Goal: Information Seeking & Learning: Learn about a topic

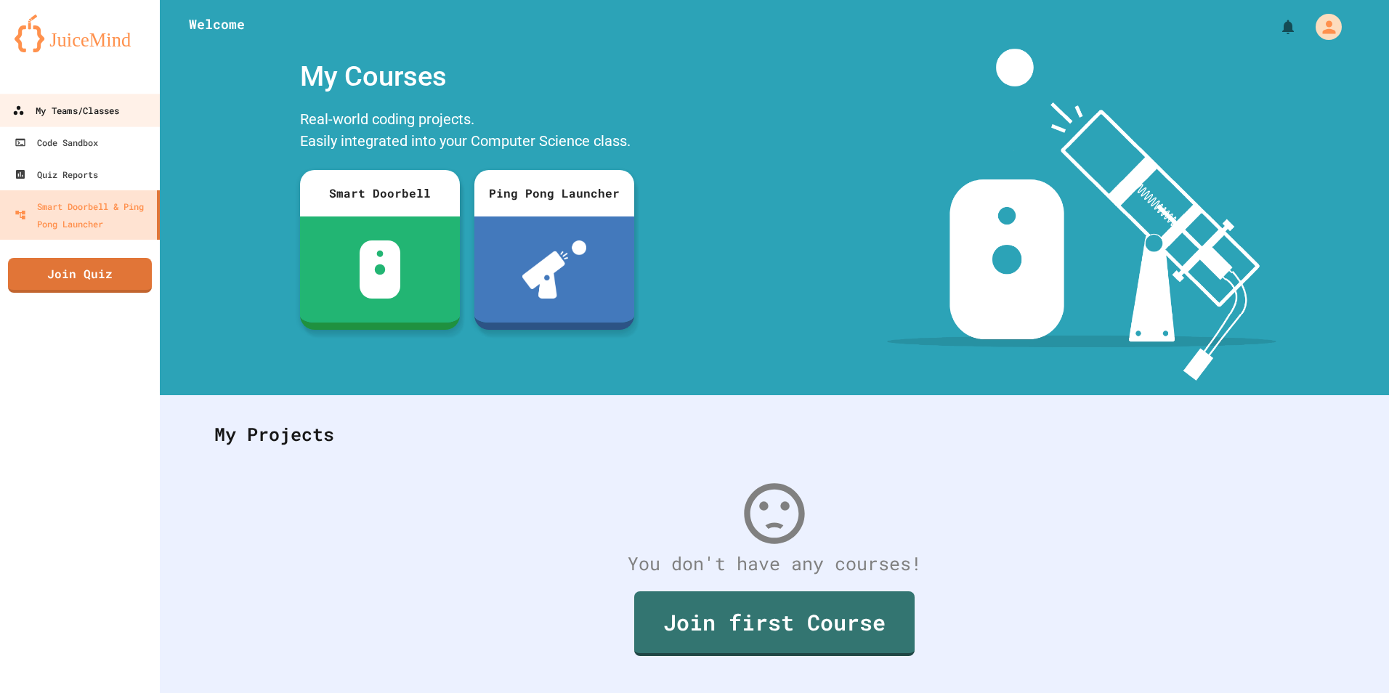
click at [45, 115] on div "My Teams/Classes" at bounding box center [65, 111] width 107 height 18
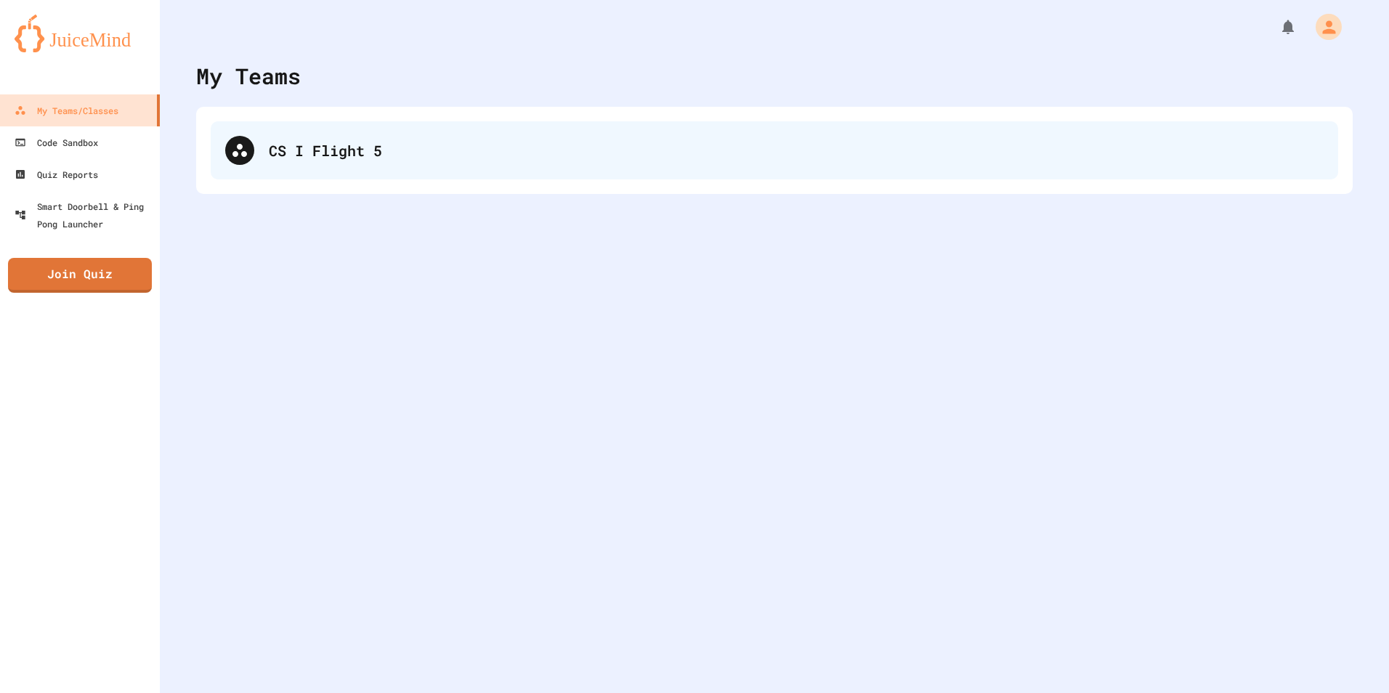
click at [278, 141] on div "CS I Flight 5" at bounding box center [796, 151] width 1055 height 22
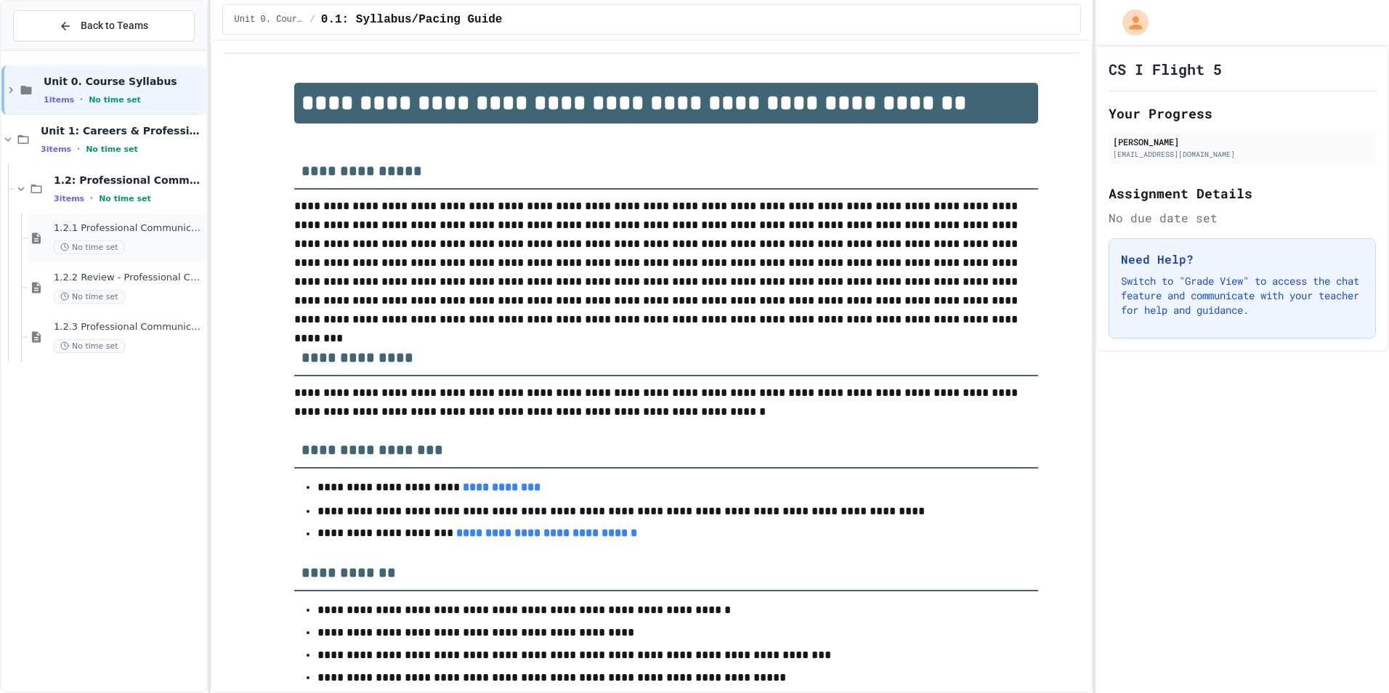
click at [123, 243] on div "No time set" at bounding box center [129, 248] width 150 height 14
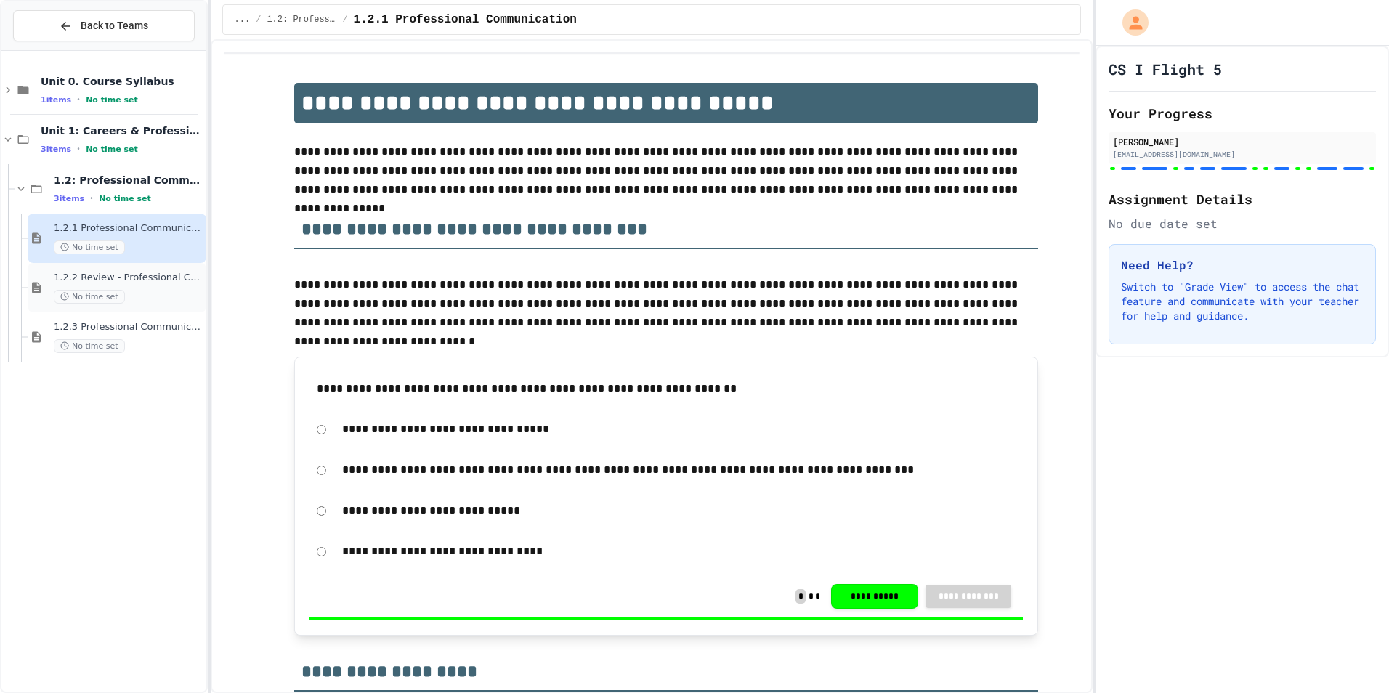
click at [144, 295] on div "No time set" at bounding box center [129, 297] width 150 height 14
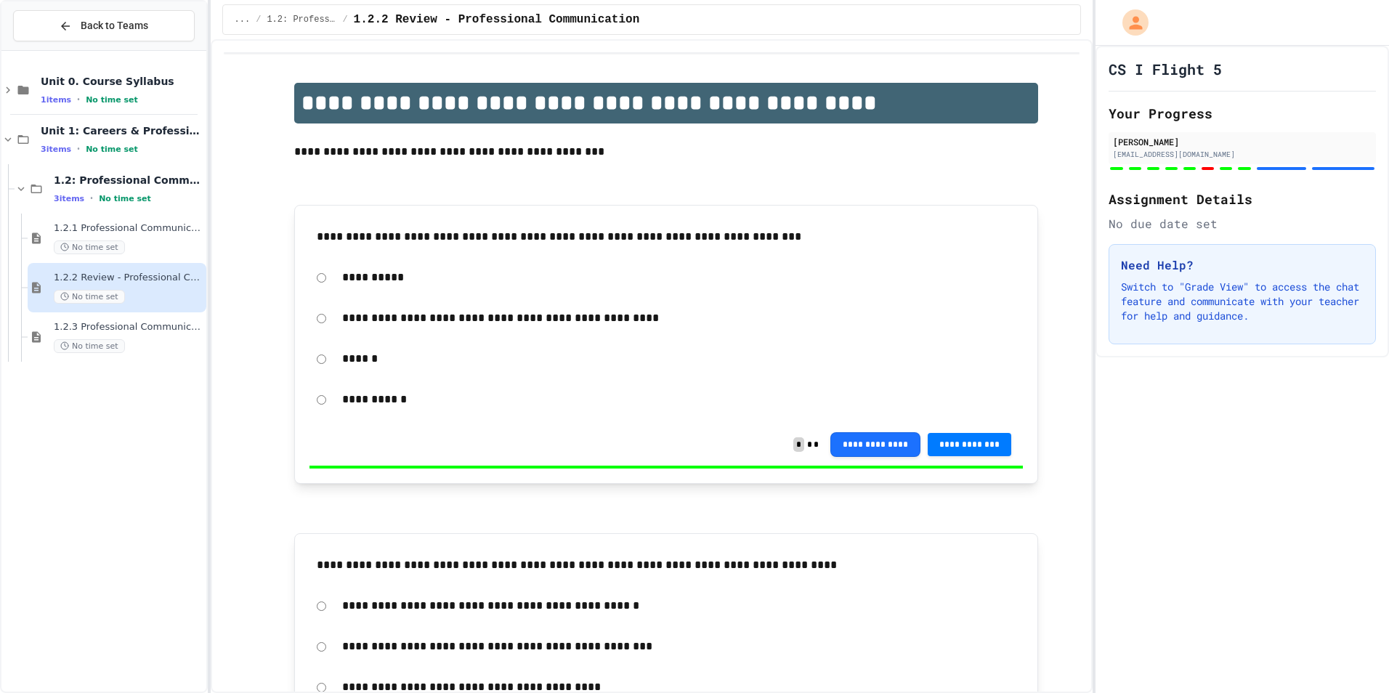
click at [137, 327] on span "1.2.3 Professional Communication Challenge" at bounding box center [129, 327] width 150 height 12
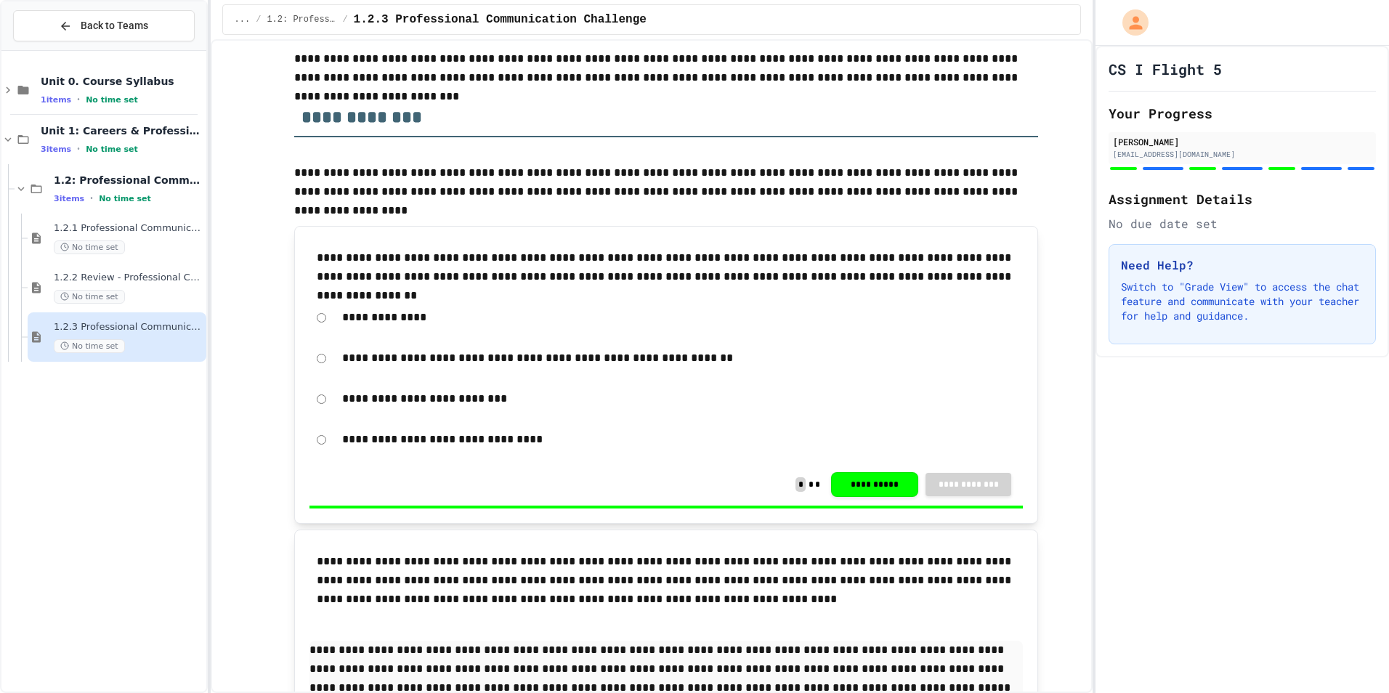
scroll to position [145, 0]
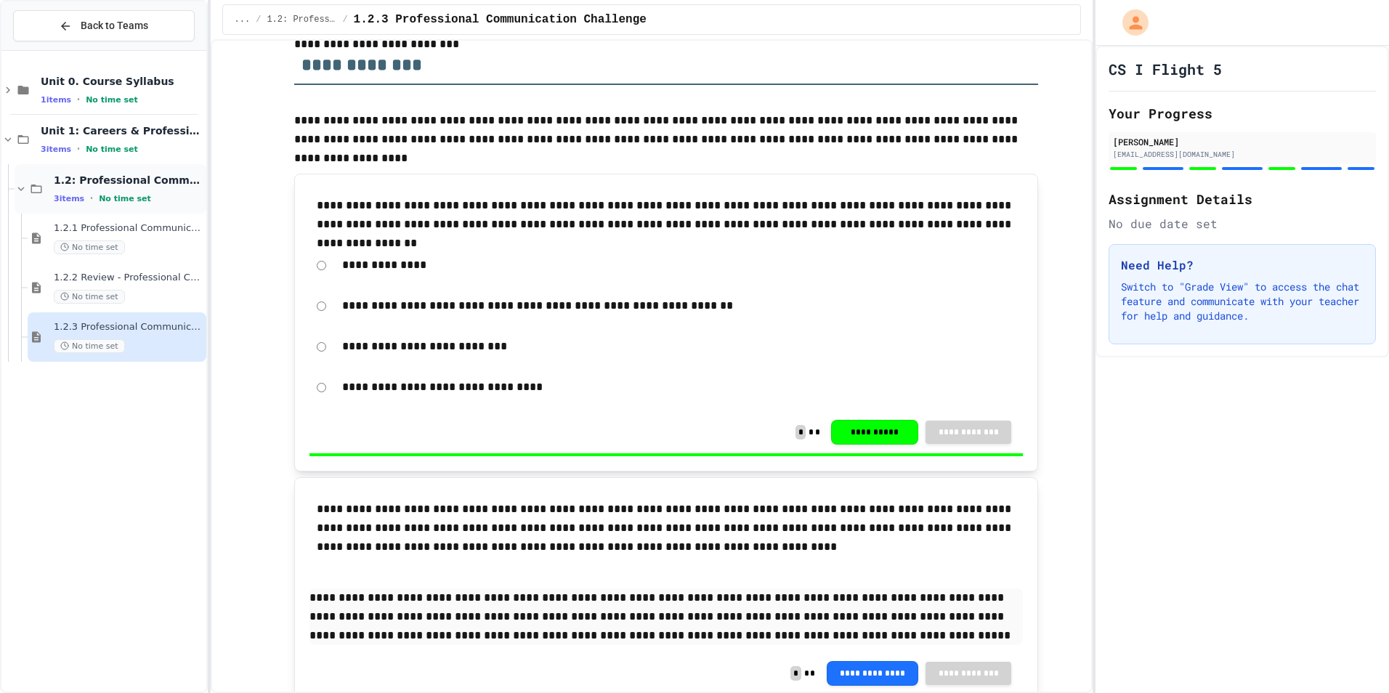
click at [147, 197] on div "3 items • No time set" at bounding box center [129, 199] width 150 height 12
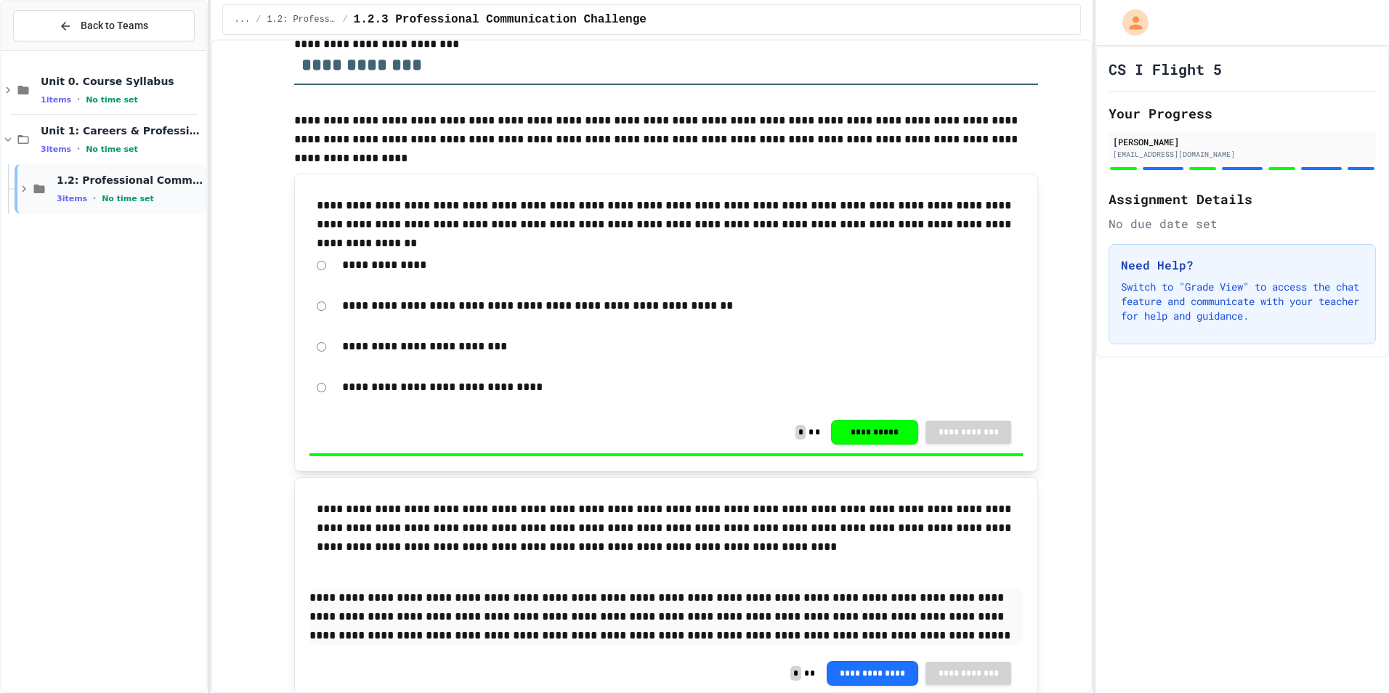
drag, startPoint x: 147, startPoint y: 197, endPoint x: 155, endPoint y: 197, distance: 8.0
click at [155, 197] on div "3 items • No time set" at bounding box center [130, 199] width 147 height 12
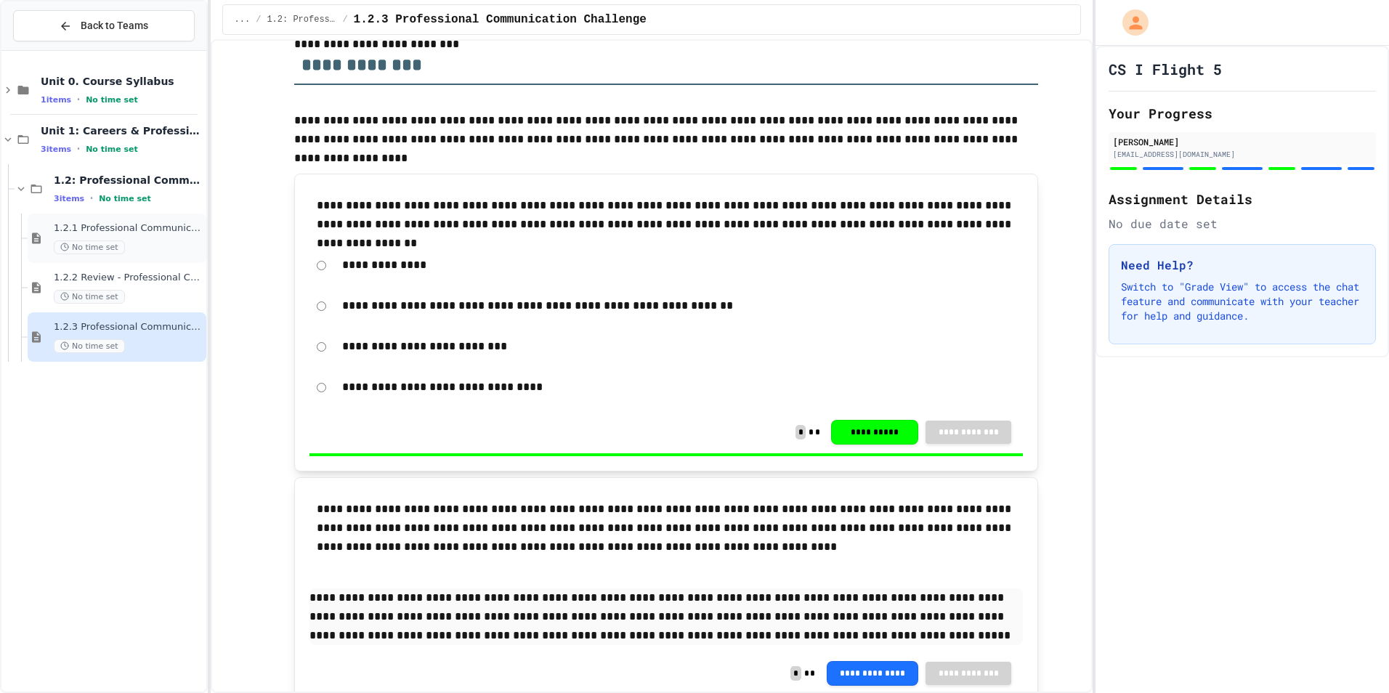
click at [150, 241] on div "No time set" at bounding box center [129, 248] width 150 height 14
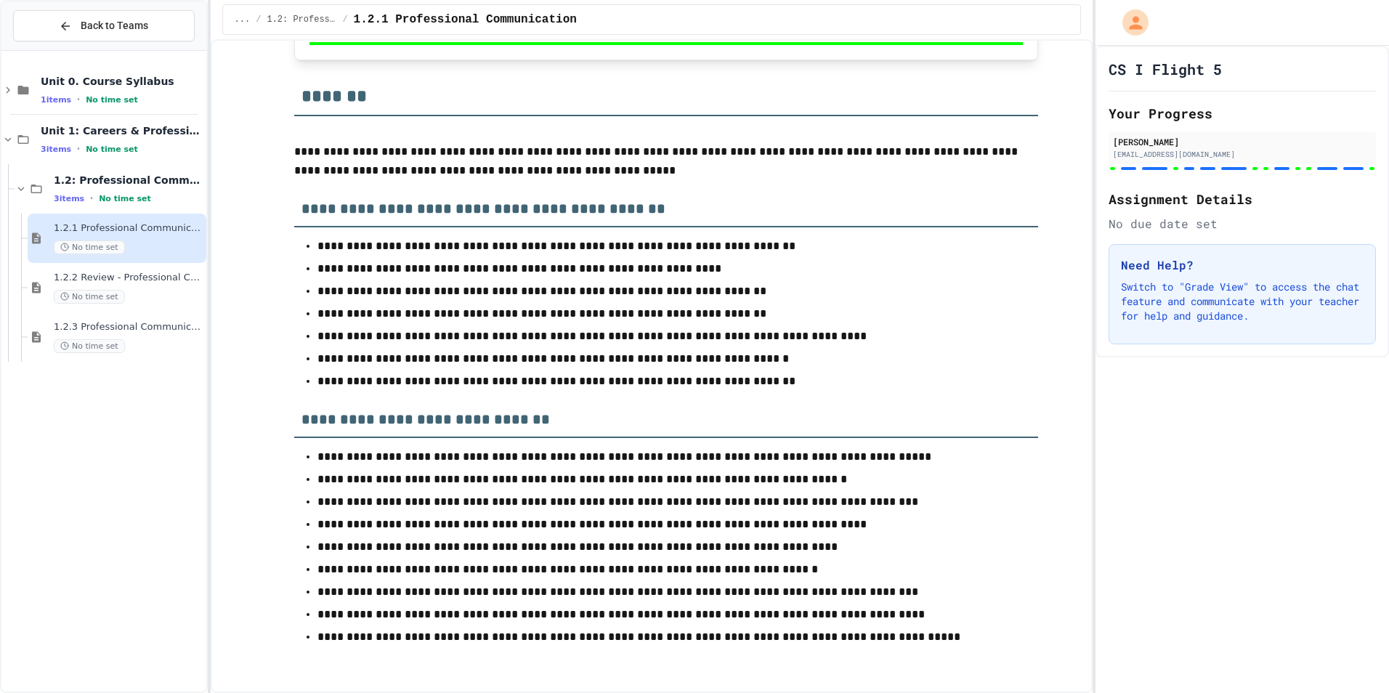
scroll to position [8477, 0]
drag, startPoint x: 312, startPoint y: 478, endPoint x: 796, endPoint y: 477, distance: 483.2
click at [796, 477] on p "**********" at bounding box center [667, 479] width 698 height 20
click at [1152, 445] on div "CS I Flight 5 Your Progress Adi Zenon a.zenon29@horatioschools.org Assignment D…" at bounding box center [1243, 369] width 294 height 647
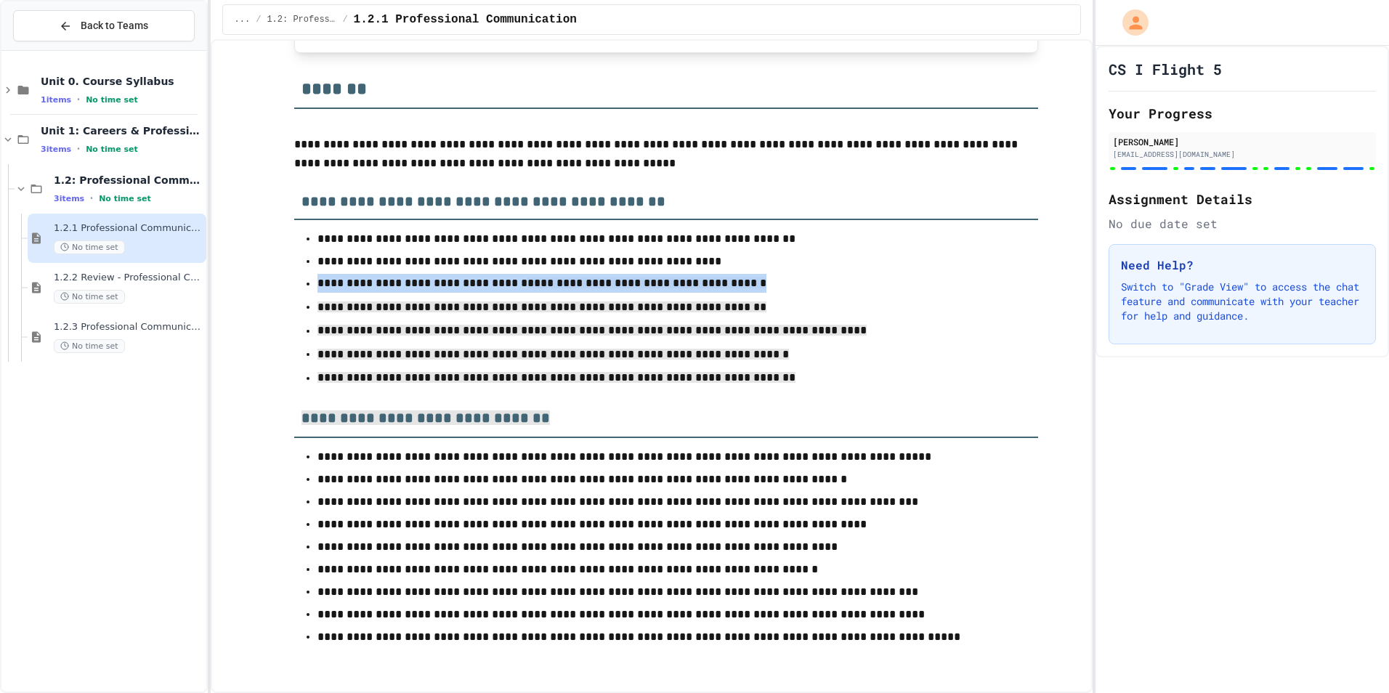
click at [993, 294] on p "**********" at bounding box center [667, 284] width 698 height 20
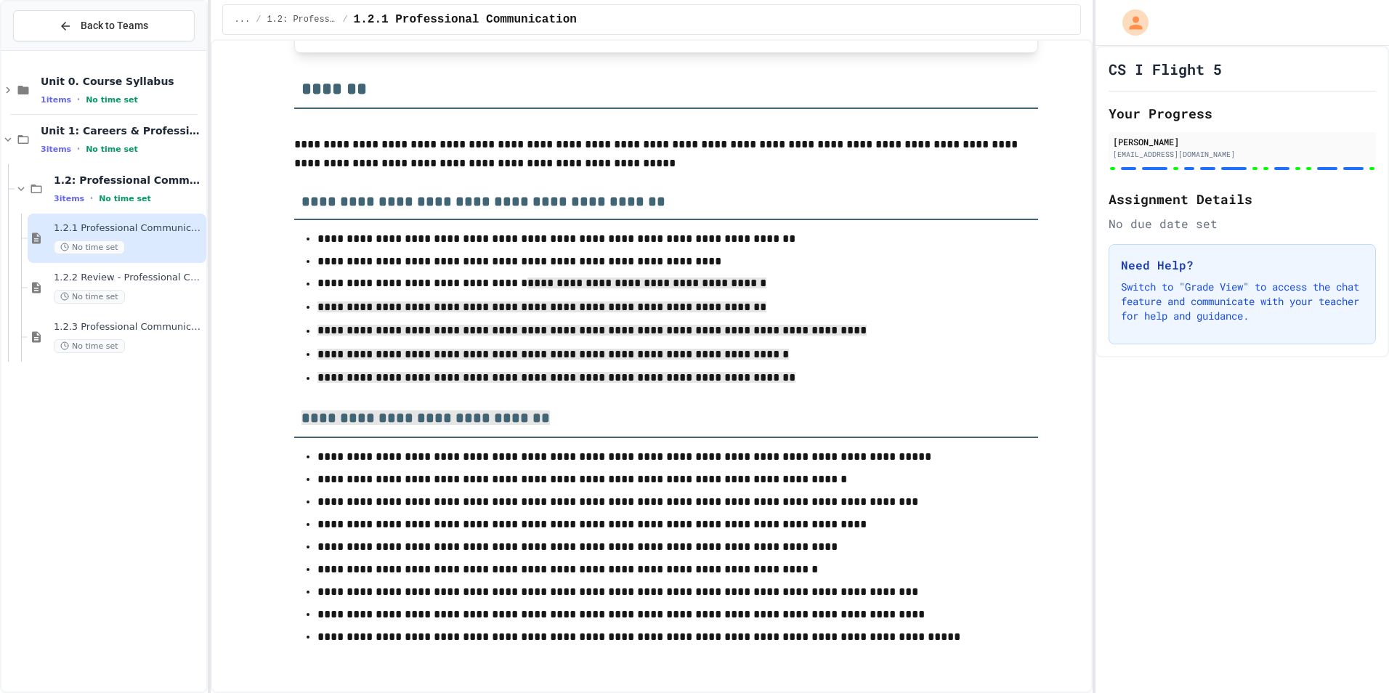
click at [1170, 520] on div "CS I Flight 5 Your Progress Adi Zenon a.zenon29@horatioschools.org Assignment D…" at bounding box center [1243, 369] width 294 height 647
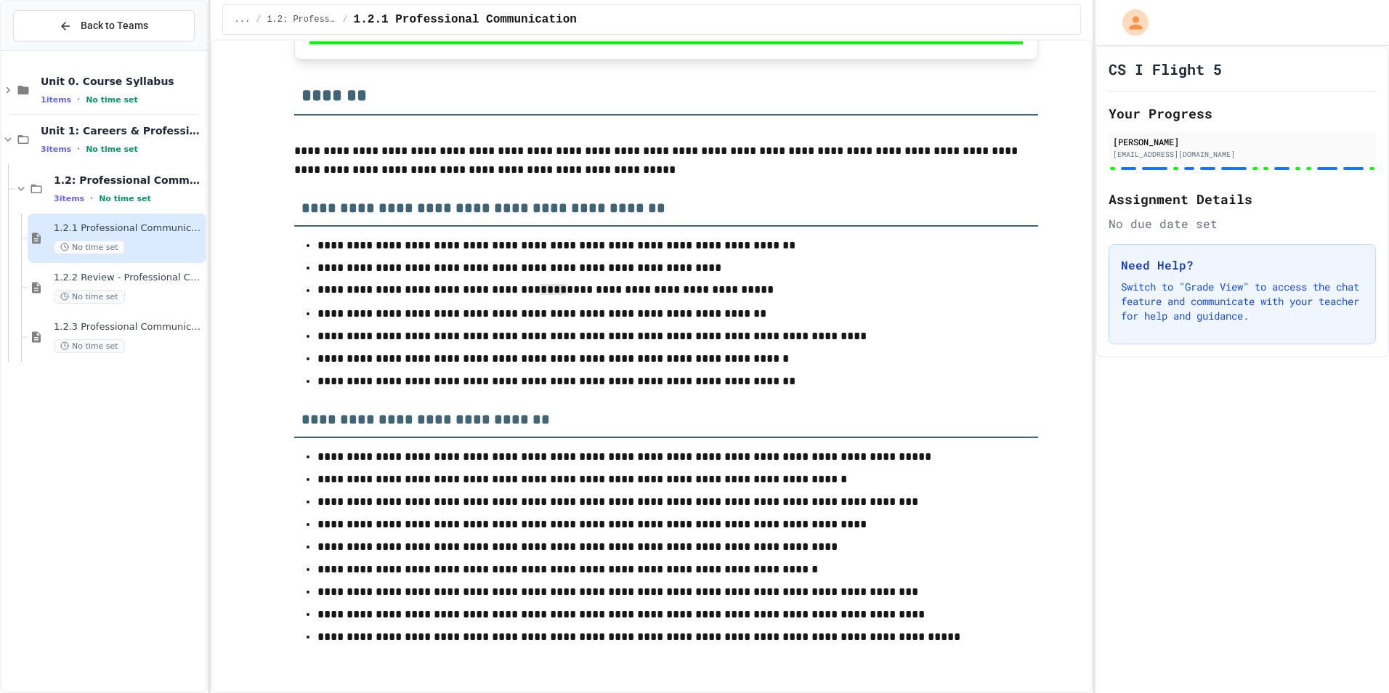
drag, startPoint x: 516, startPoint y: 291, endPoint x: 597, endPoint y: 296, distance: 81.6
drag, startPoint x: 597, startPoint y: 296, endPoint x: 870, endPoint y: 332, distance: 274.8
click at [870, 334] on p "**********" at bounding box center [667, 336] width 698 height 19
drag, startPoint x: 313, startPoint y: 476, endPoint x: 791, endPoint y: 473, distance: 477.4
click at [791, 473] on p "**********" at bounding box center [667, 479] width 698 height 20
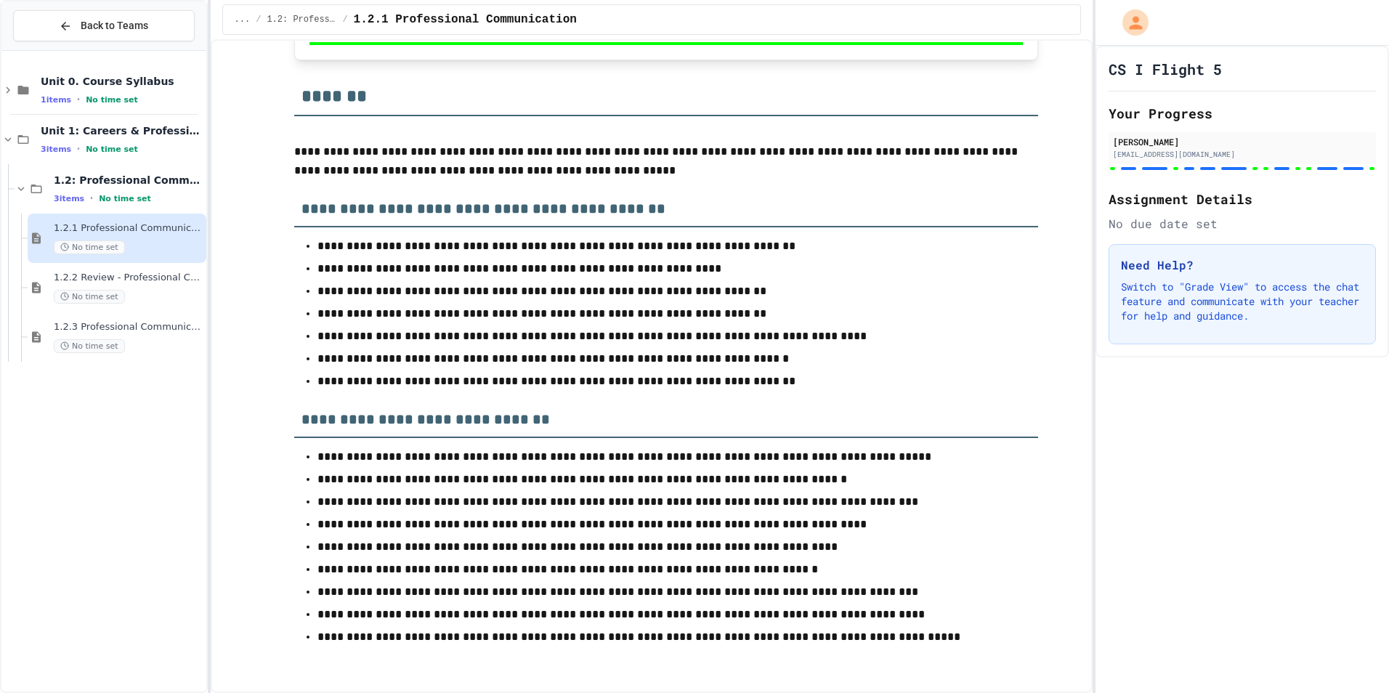
drag, startPoint x: 791, startPoint y: 473, endPoint x: 831, endPoint y: 493, distance: 45.5
click at [831, 493] on li "**********" at bounding box center [667, 500] width 698 height 21
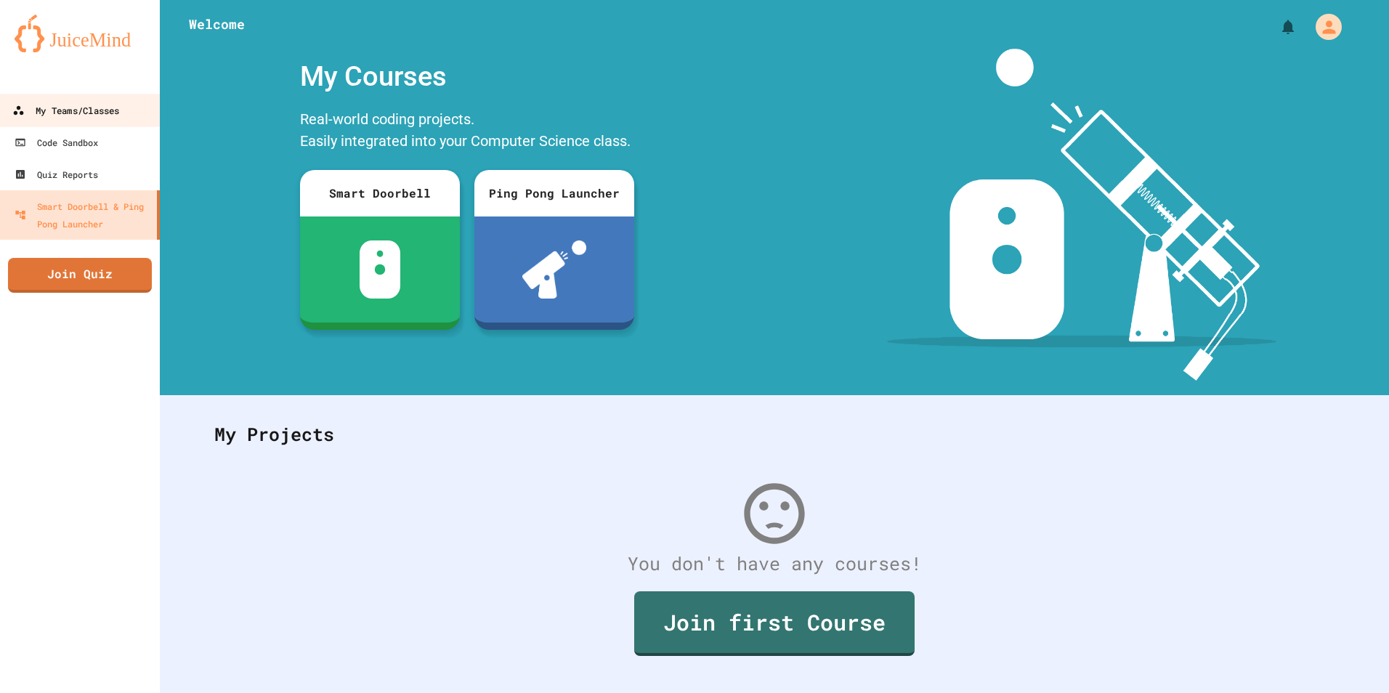
click at [78, 116] on div "My Teams/Classes" at bounding box center [65, 111] width 107 height 18
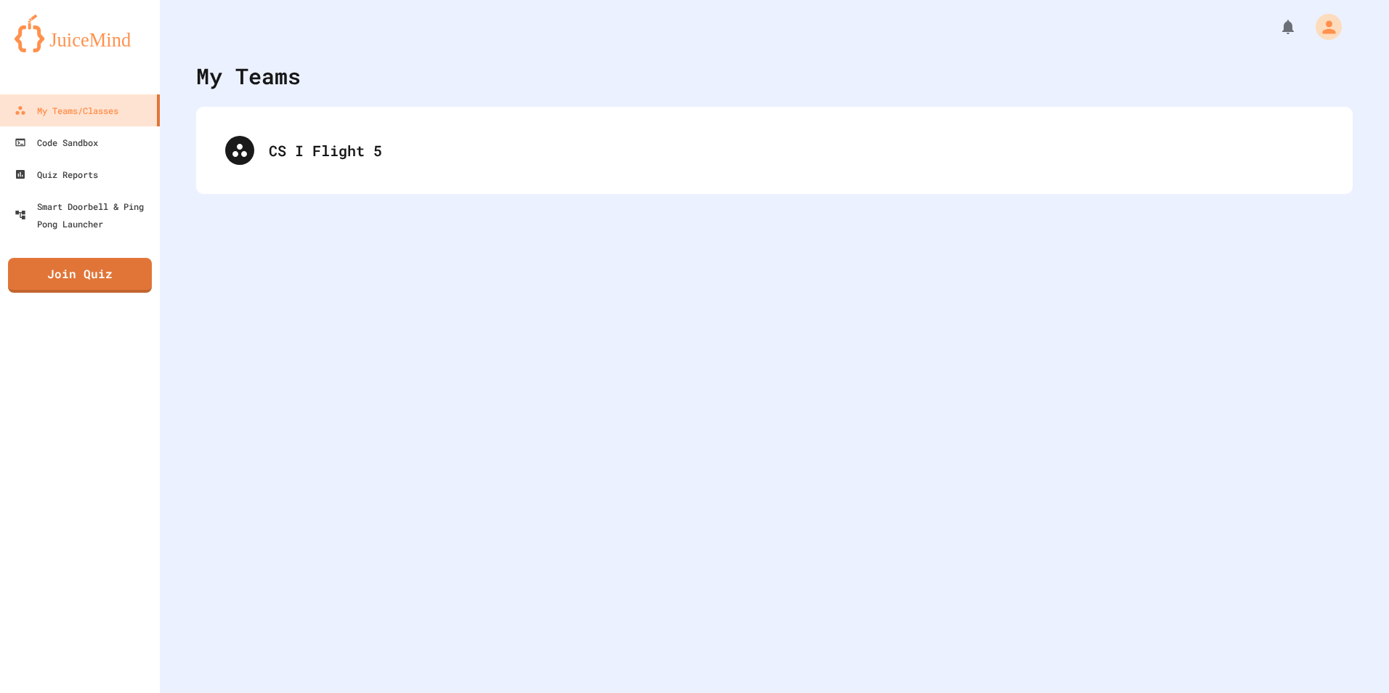
click at [339, 181] on div "CS I Flight 5" at bounding box center [774, 150] width 1157 height 87
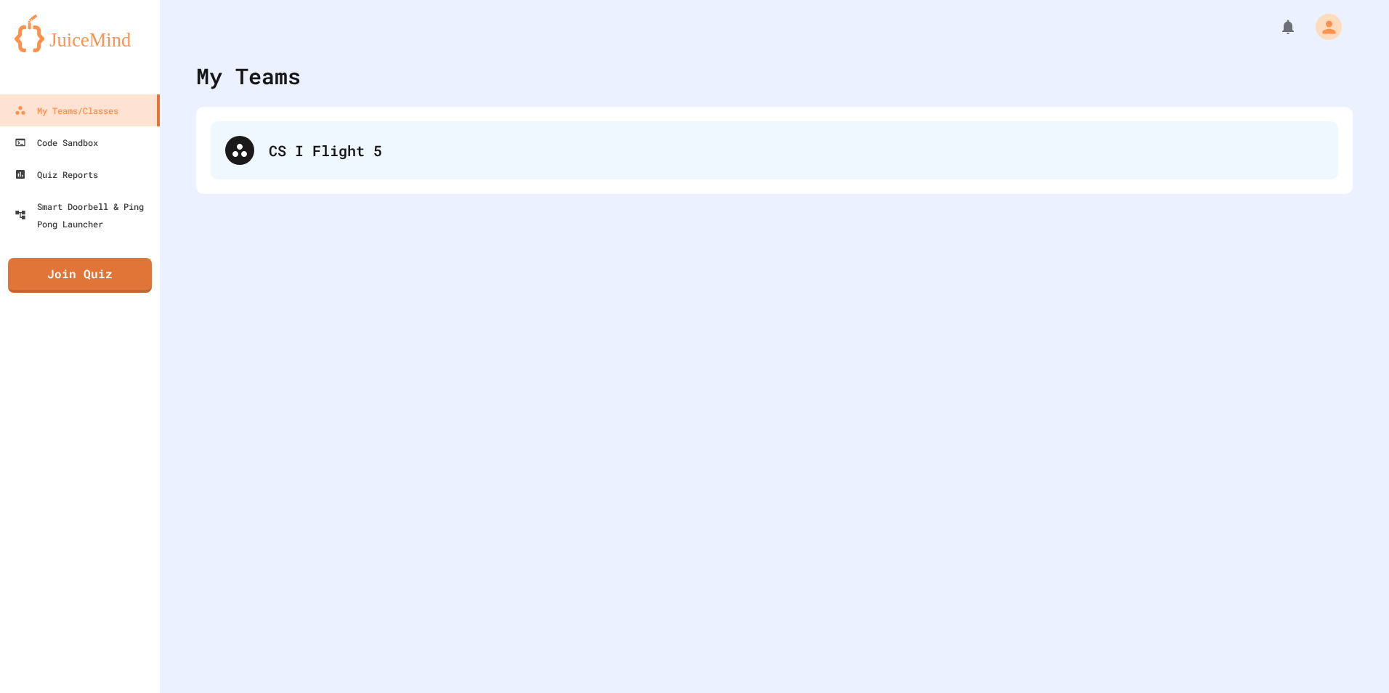
click at [339, 160] on div "CS I Flight 5" at bounding box center [796, 151] width 1055 height 22
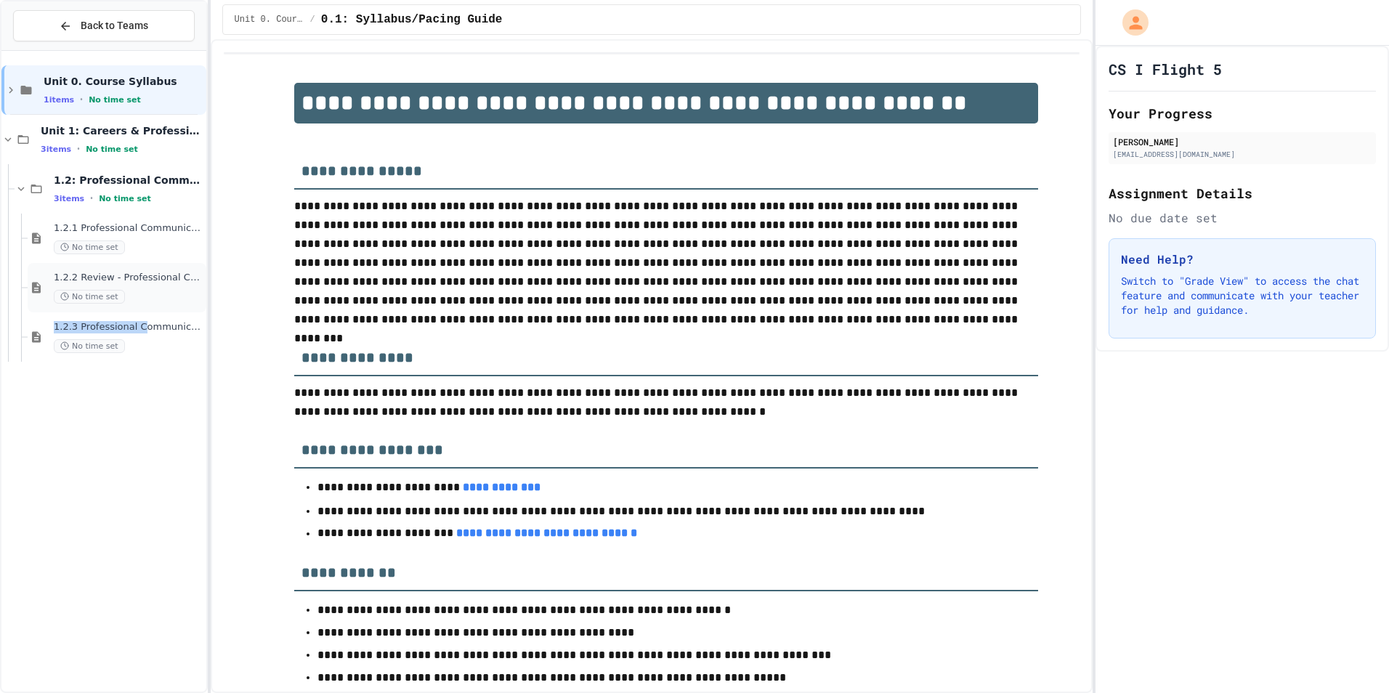
click at [140, 312] on div "Unit 0. Course Syllabus 1 items • No time set Unit 1: Careers & Professionalism…" at bounding box center [103, 214] width 205 height 314
click at [145, 310] on div "1.2.2 Review - Professional Communication No time set" at bounding box center [117, 287] width 179 height 49
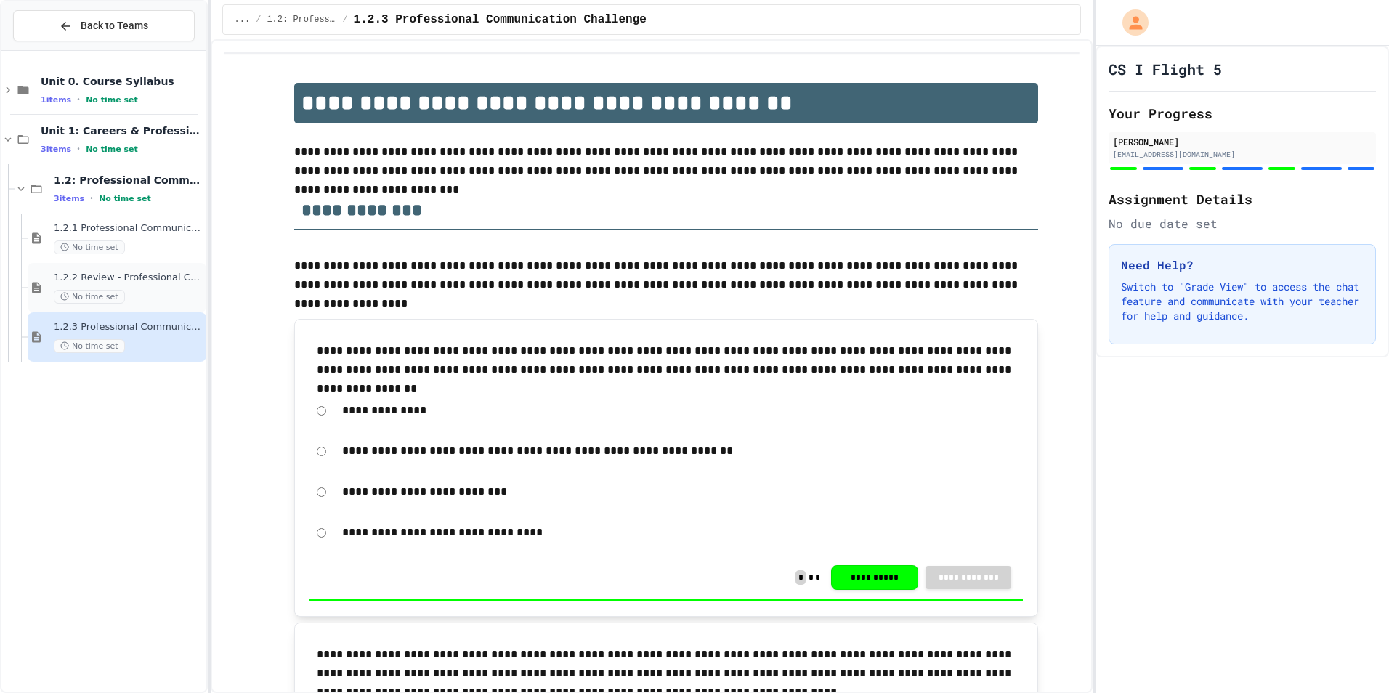
click at [143, 296] on div "No time set" at bounding box center [129, 297] width 150 height 14
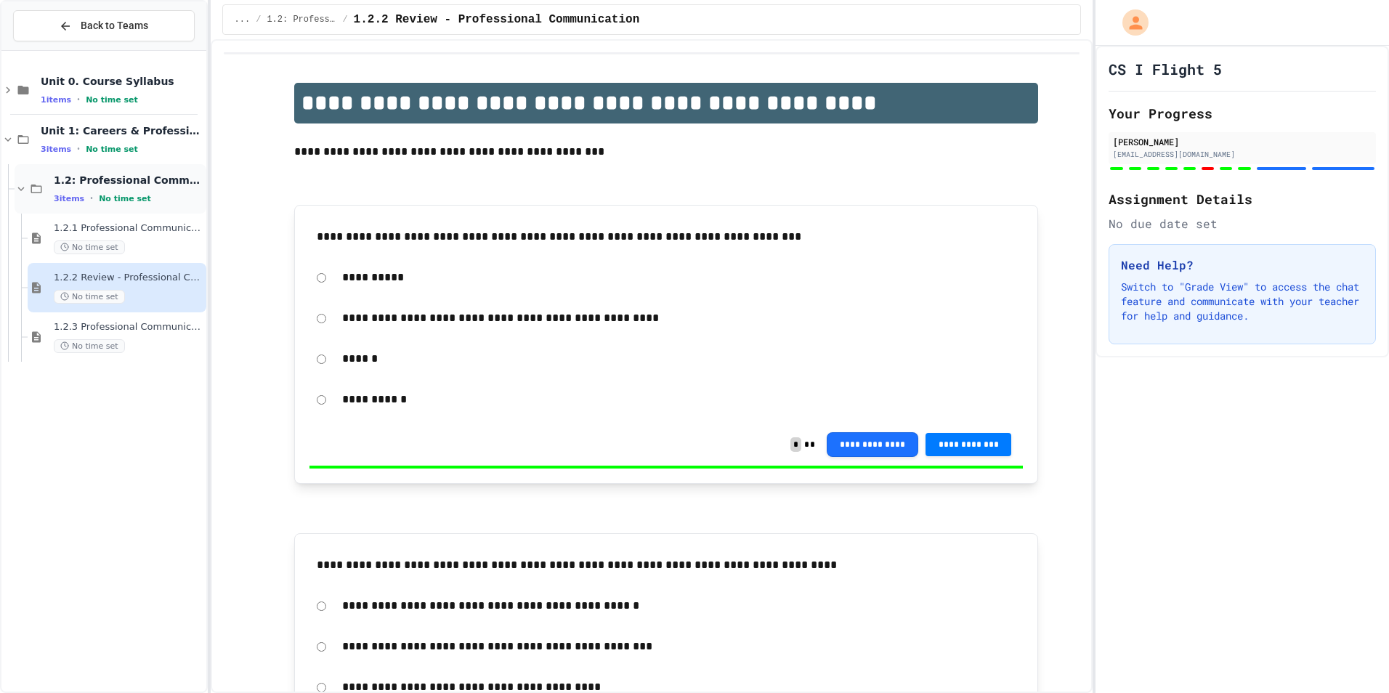
click at [140, 181] on span "1.2: Professional Communication" at bounding box center [129, 180] width 150 height 13
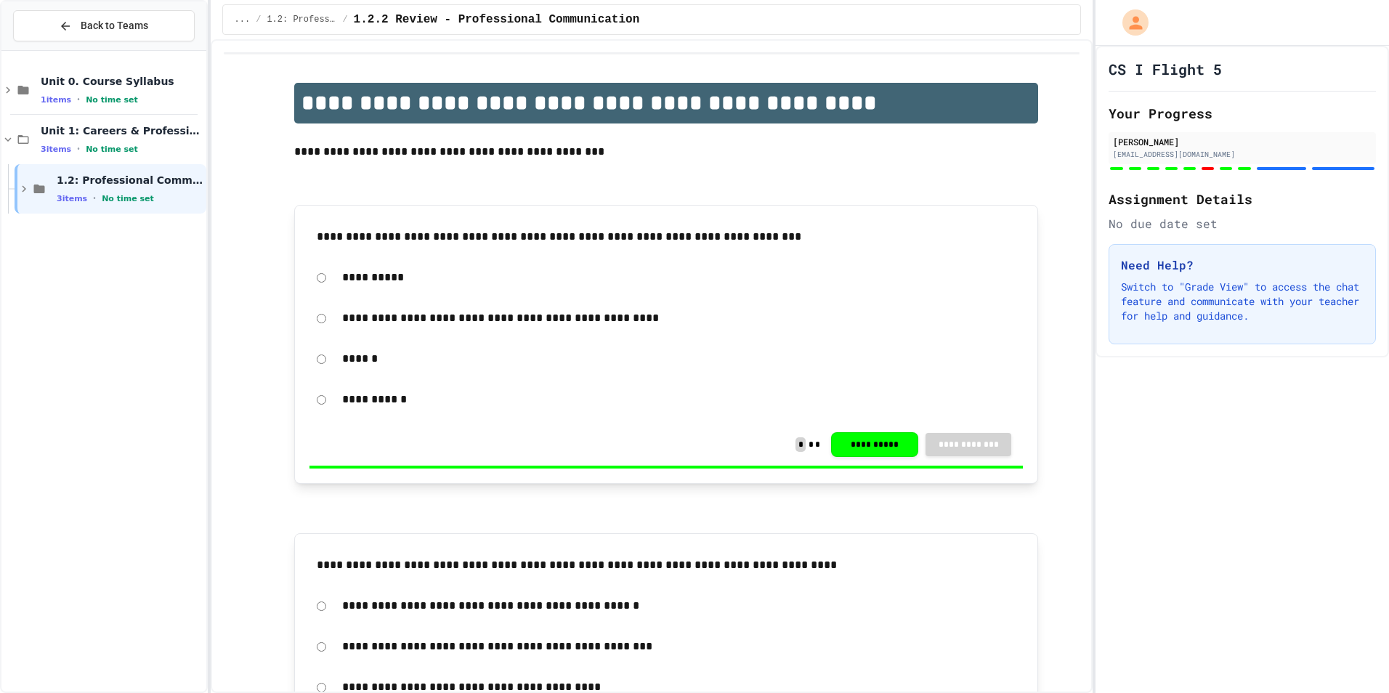
click at [140, 181] on span "1.2: Professional Communication" at bounding box center [130, 180] width 147 height 13
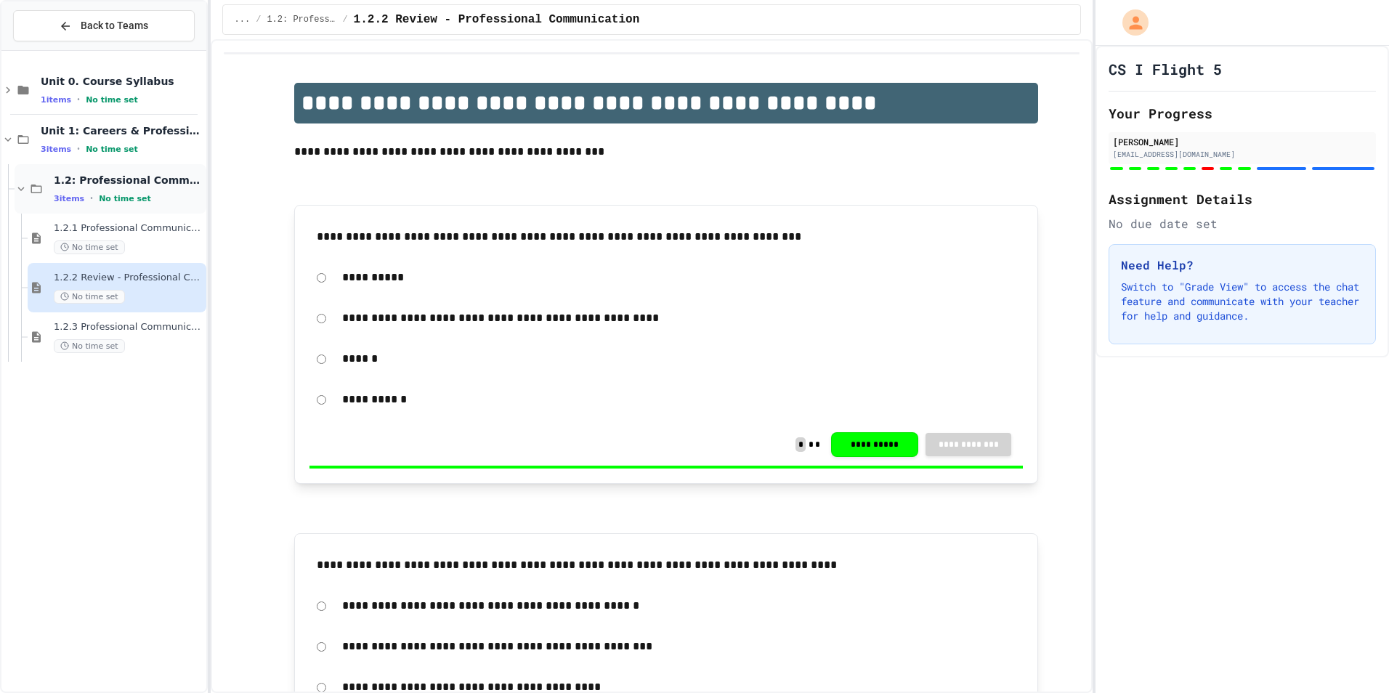
click at [158, 180] on span "1.2: Professional Communication" at bounding box center [129, 180] width 150 height 13
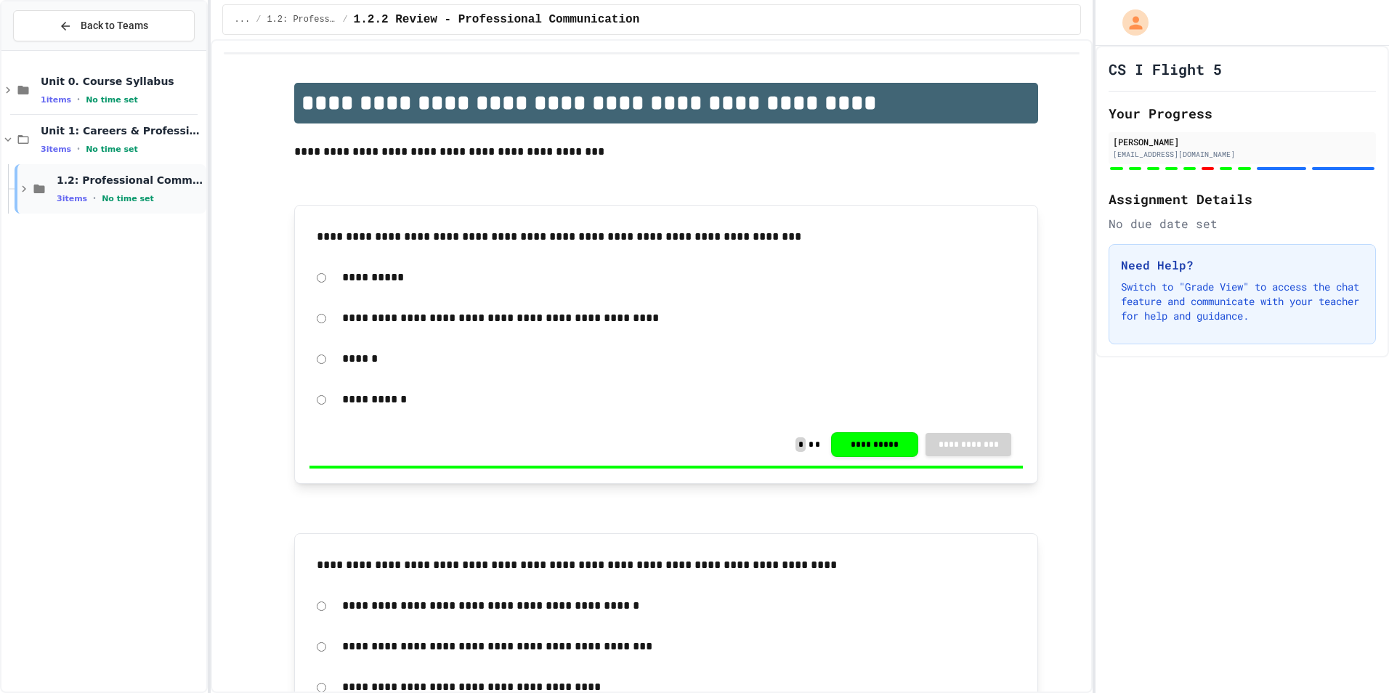
click at [157, 187] on span "1.2: Professional Communication" at bounding box center [130, 180] width 147 height 13
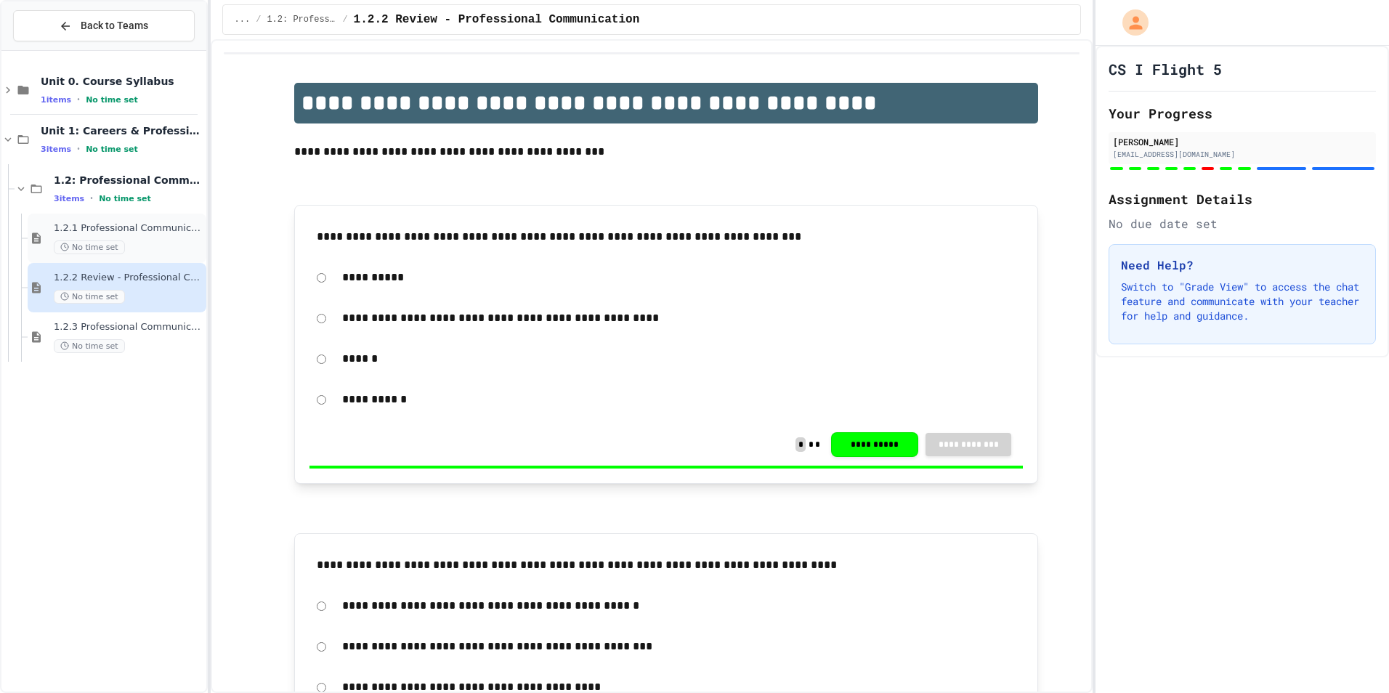
click at [130, 241] on div "No time set" at bounding box center [129, 248] width 150 height 14
